Goal: Task Accomplishment & Management: Use online tool/utility

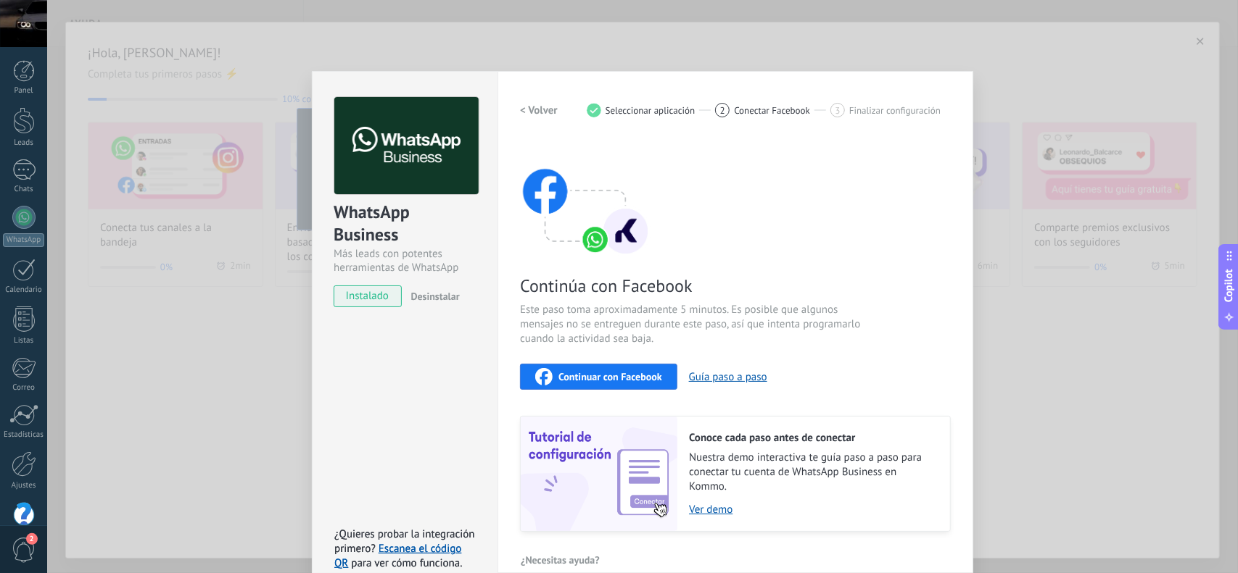
scroll to position [22, 0]
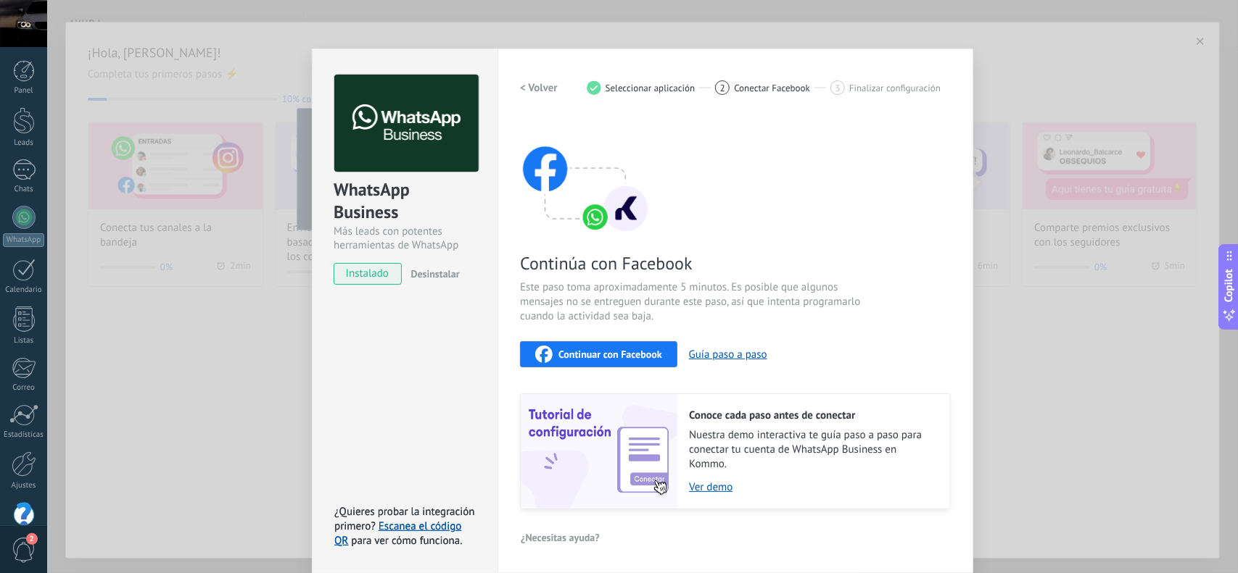
click at [529, 82] on h2 "< Volver" at bounding box center [539, 88] width 38 height 14
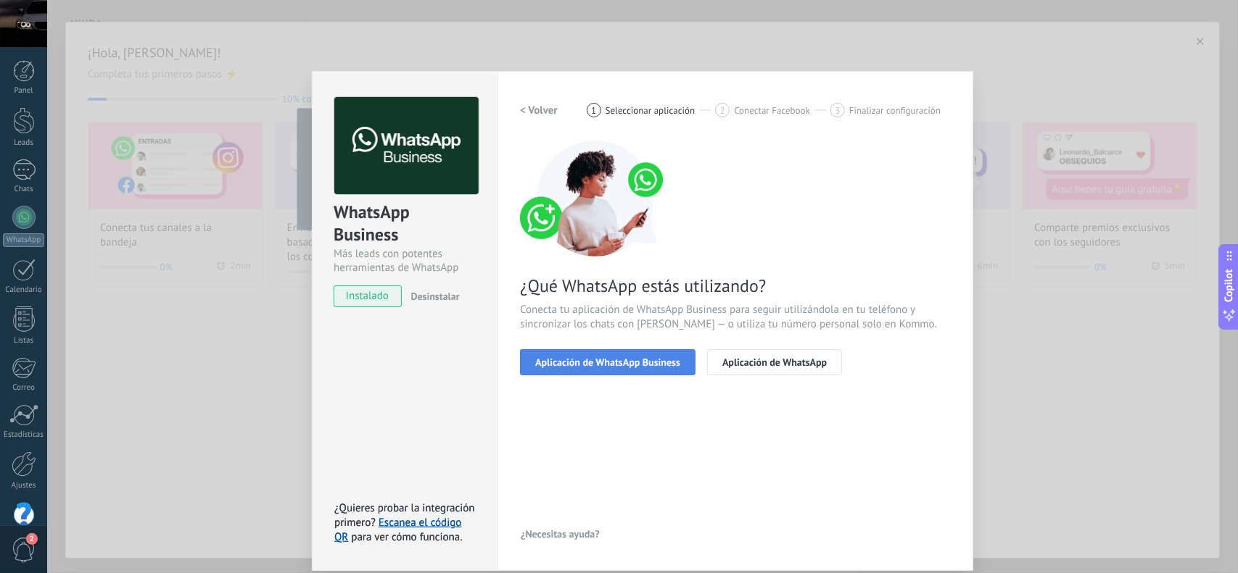
click at [606, 362] on span "Aplicación de WhatsApp Business" at bounding box center [607, 362] width 145 height 10
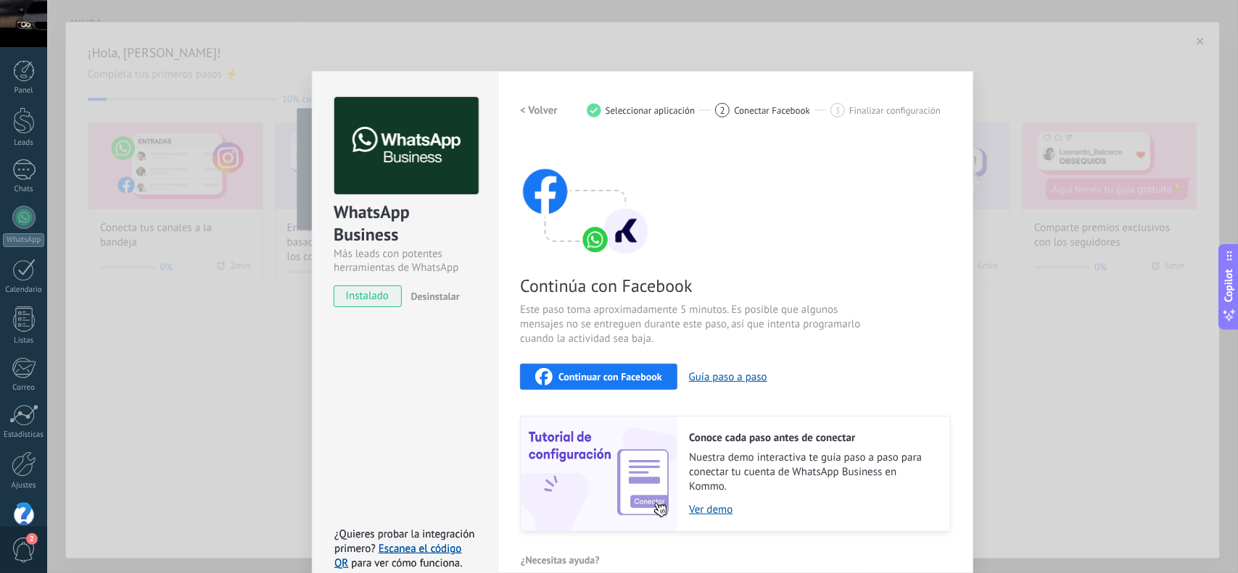
click at [610, 384] on div "Continuar con Facebook" at bounding box center [598, 376] width 127 height 17
click at [1040, 57] on div "WhatsApp Business Más leads con potentes herramientas de WhatsApp instalado Des…" at bounding box center [642, 286] width 1191 height 573
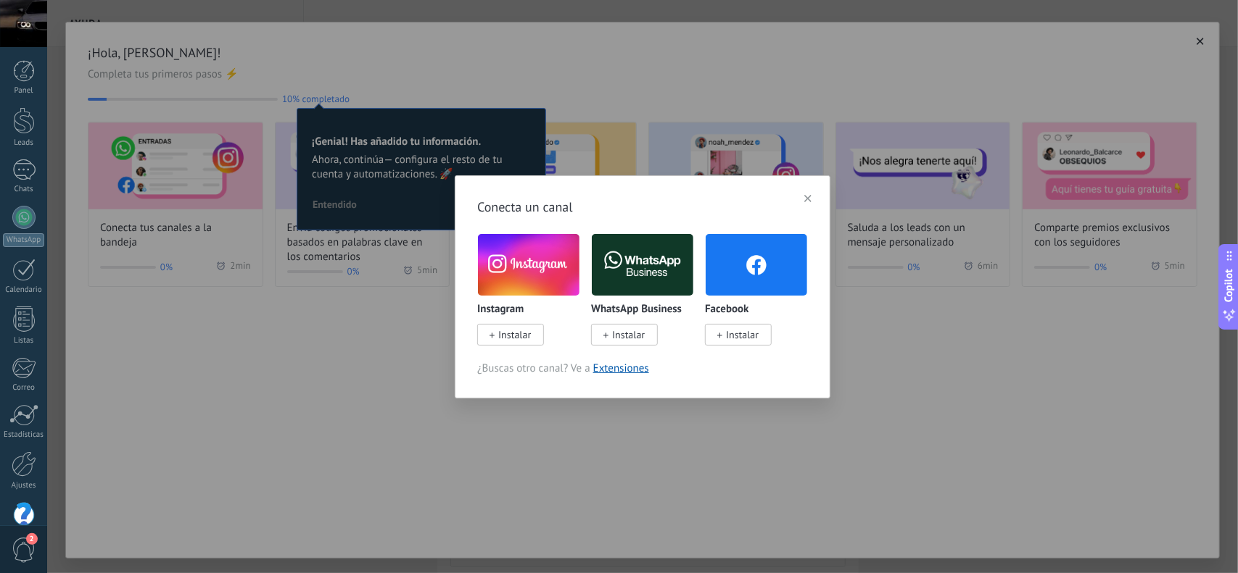
click at [630, 341] on span "Instalar" at bounding box center [628, 334] width 33 height 13
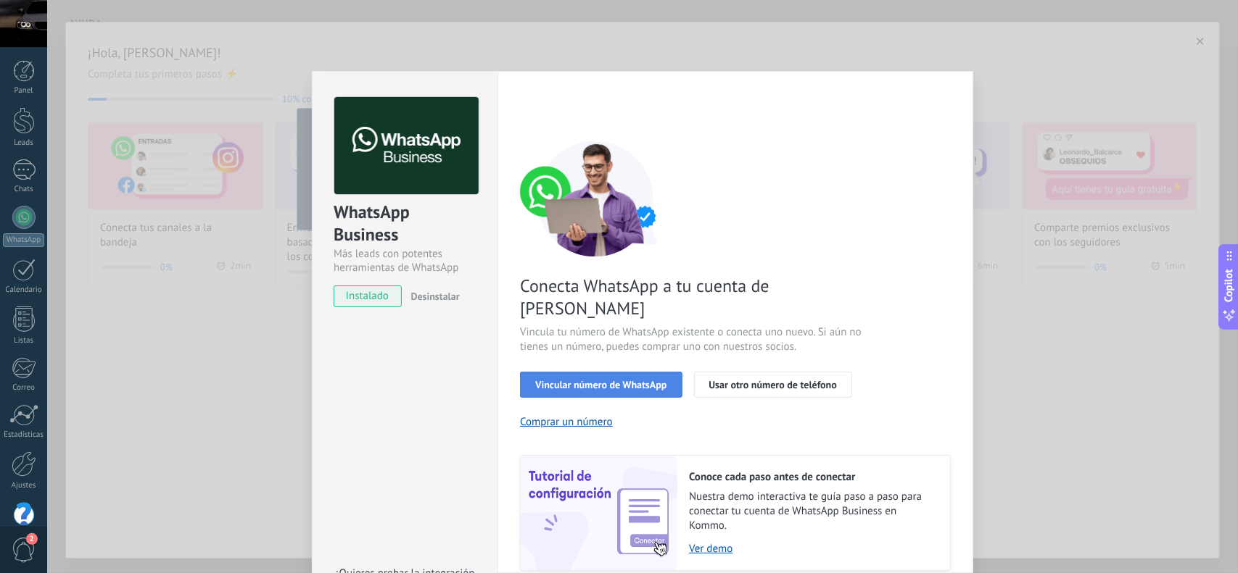
click at [613, 380] on span "Vincular número de WhatsApp" at bounding box center [600, 385] width 131 height 10
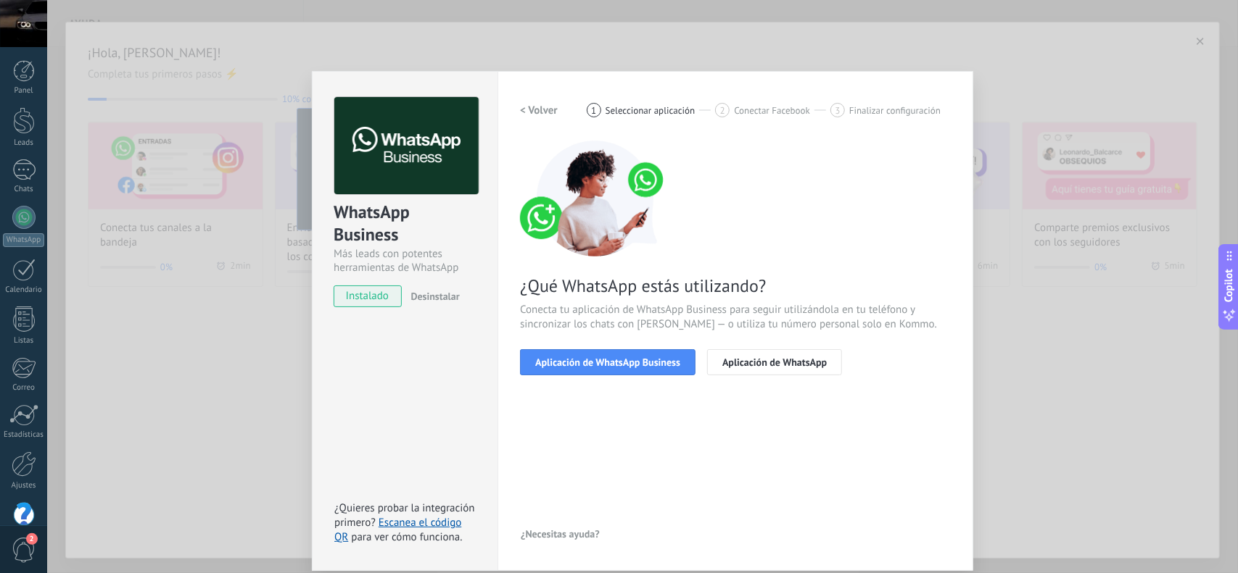
click at [613, 365] on span "Aplicación de WhatsApp Business" at bounding box center [607, 362] width 145 height 10
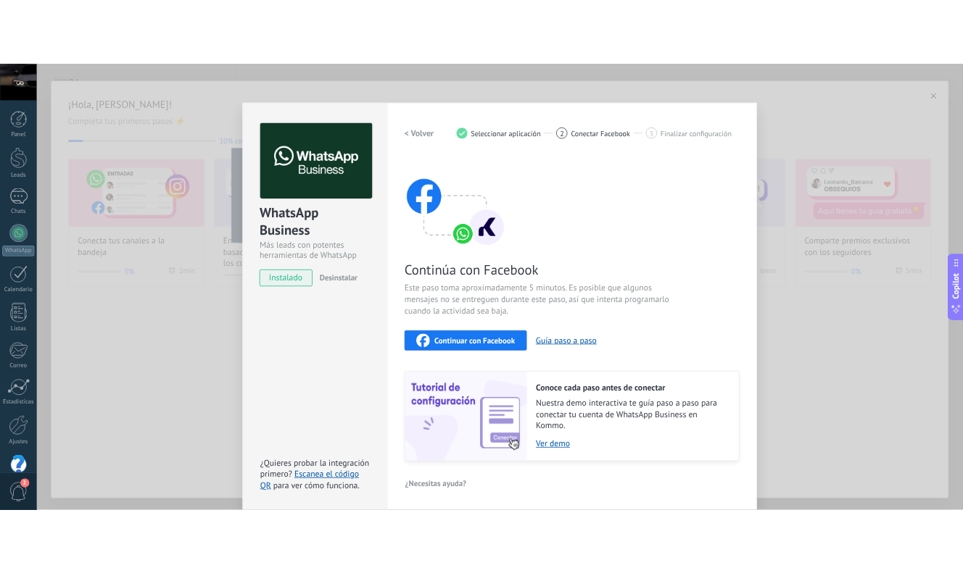
scroll to position [22, 0]
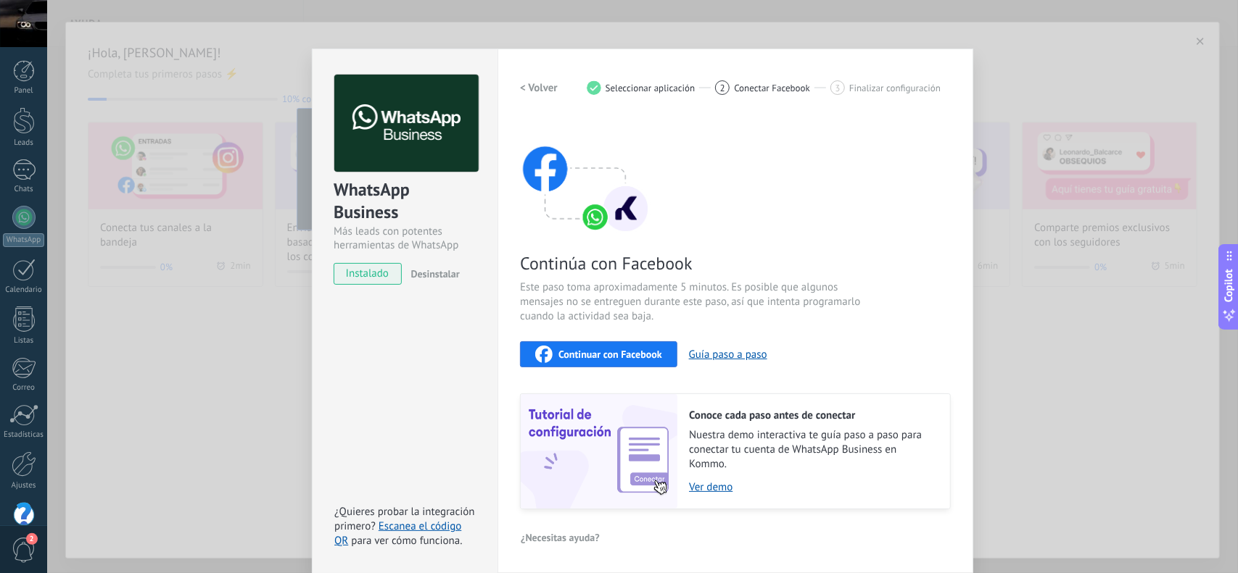
click at [625, 355] on span "Continuar con Facebook" at bounding box center [610, 354] width 104 height 10
click at [560, 537] on span "¿Necesitas ayuda?" at bounding box center [560, 538] width 79 height 10
click at [740, 223] on div "Continúa con Facebook Este paso toma aproximadamente 5 minutos. Es posible que …" at bounding box center [735, 314] width 431 height 392
click at [418, 529] on link "Escanea el código QR" at bounding box center [397, 534] width 127 height 28
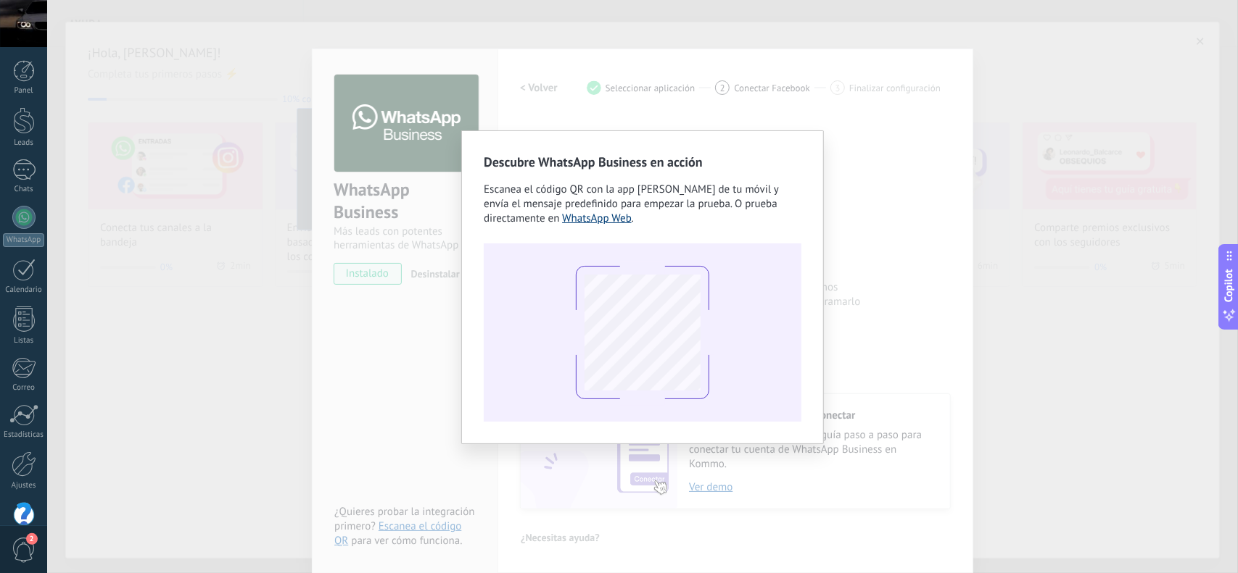
click at [562, 217] on link "WhatsApp Web" at bounding box center [597, 219] width 70 height 14
click at [934, 186] on div "Descubre WhatsApp Business en acción Escanea el código QR con la app [PERSON_NA…" at bounding box center [642, 286] width 1191 height 573
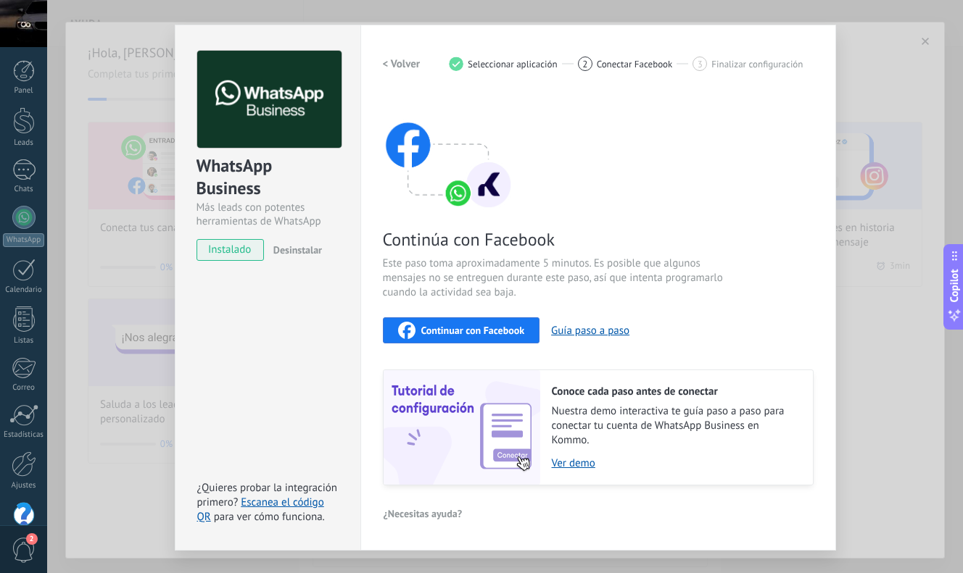
click at [468, 328] on span "Continuar con Facebook" at bounding box center [473, 331] width 104 height 10
